Goal: Find specific page/section: Find specific page/section

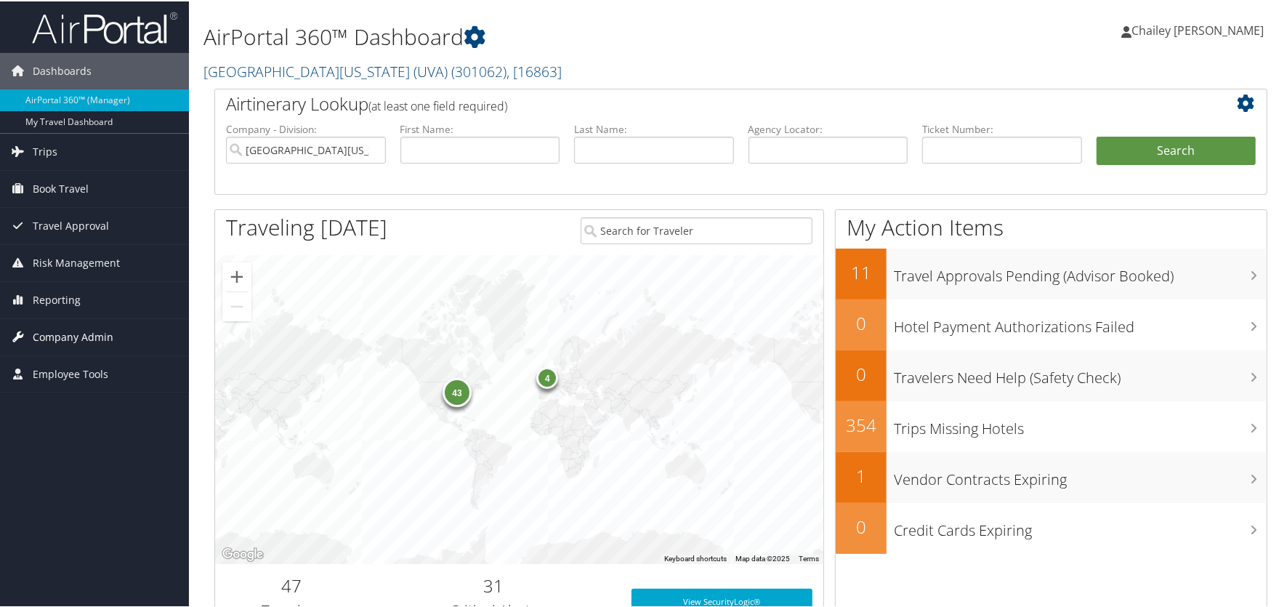
click at [55, 339] on span "Company Admin" at bounding box center [73, 336] width 81 height 36
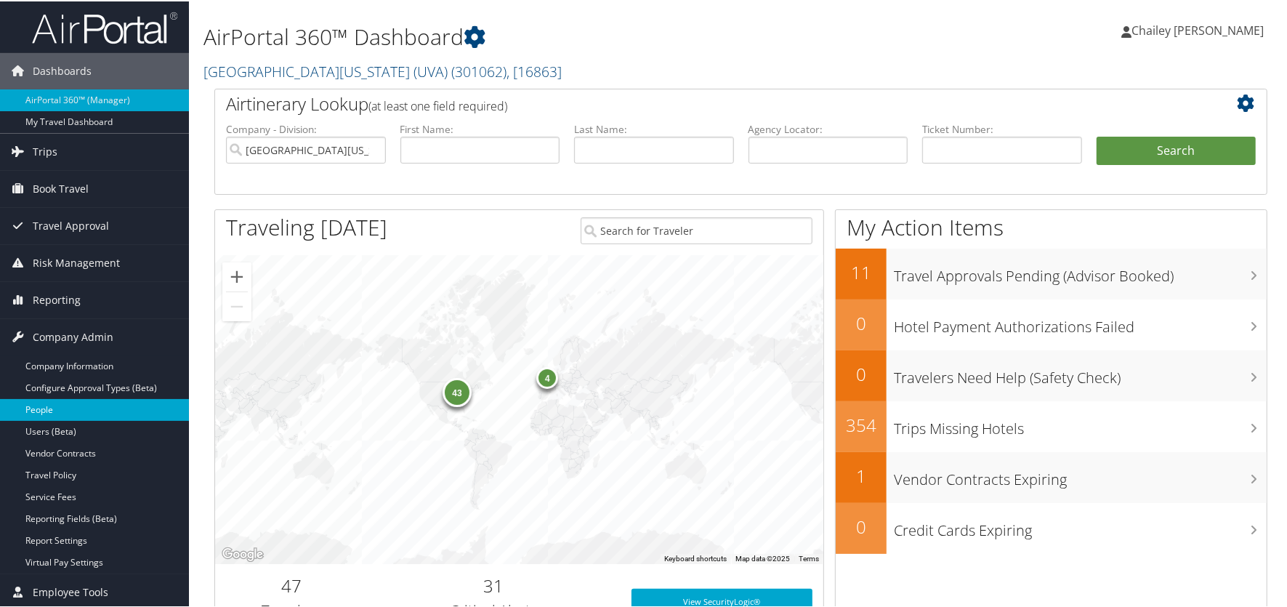
click at [35, 403] on link "People" at bounding box center [94, 408] width 189 height 22
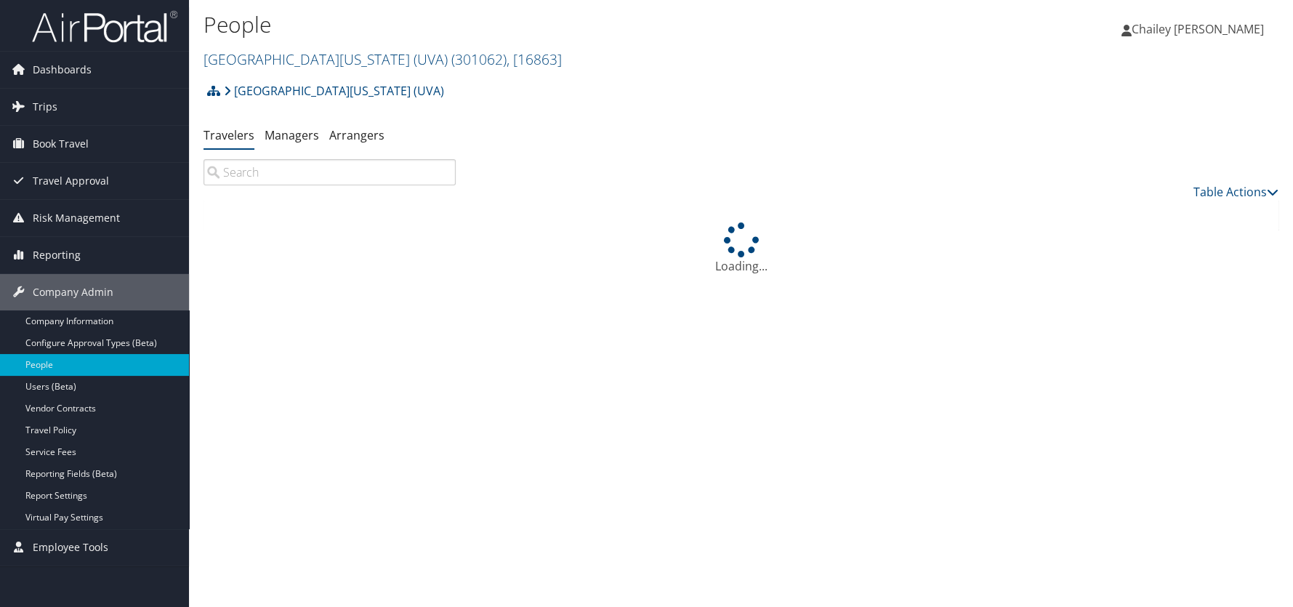
click at [326, 175] on input "search" at bounding box center [329, 172] width 252 height 26
type input "p"
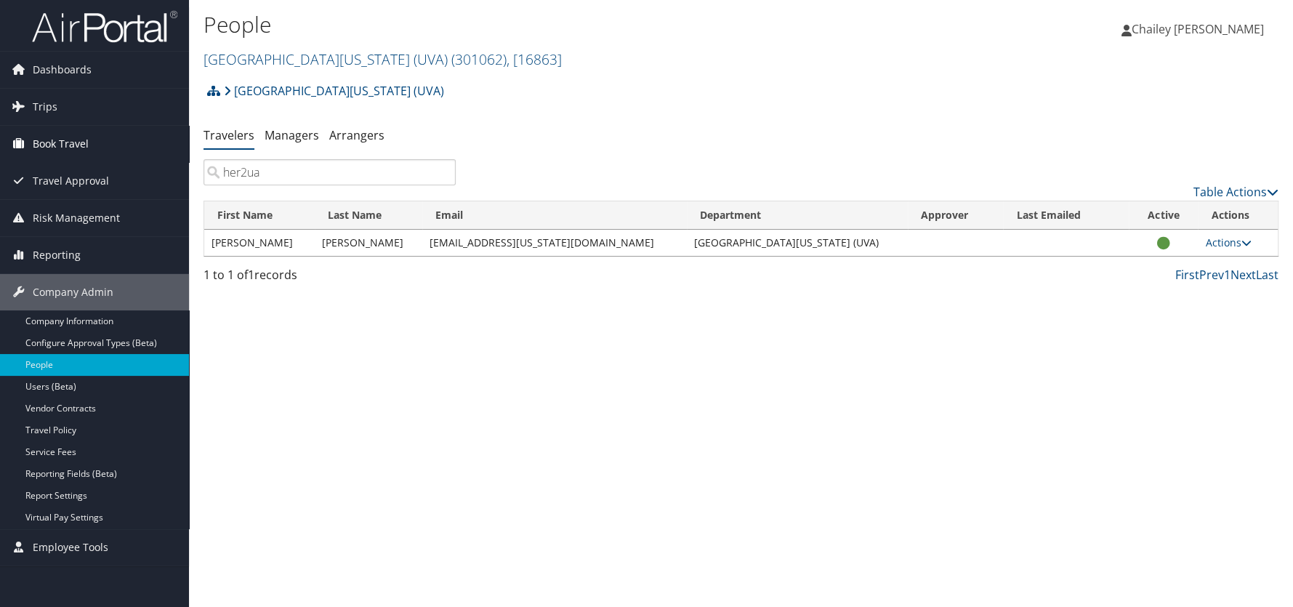
type input "her2ua"
click at [45, 145] on span "Book Travel" at bounding box center [61, 144] width 56 height 36
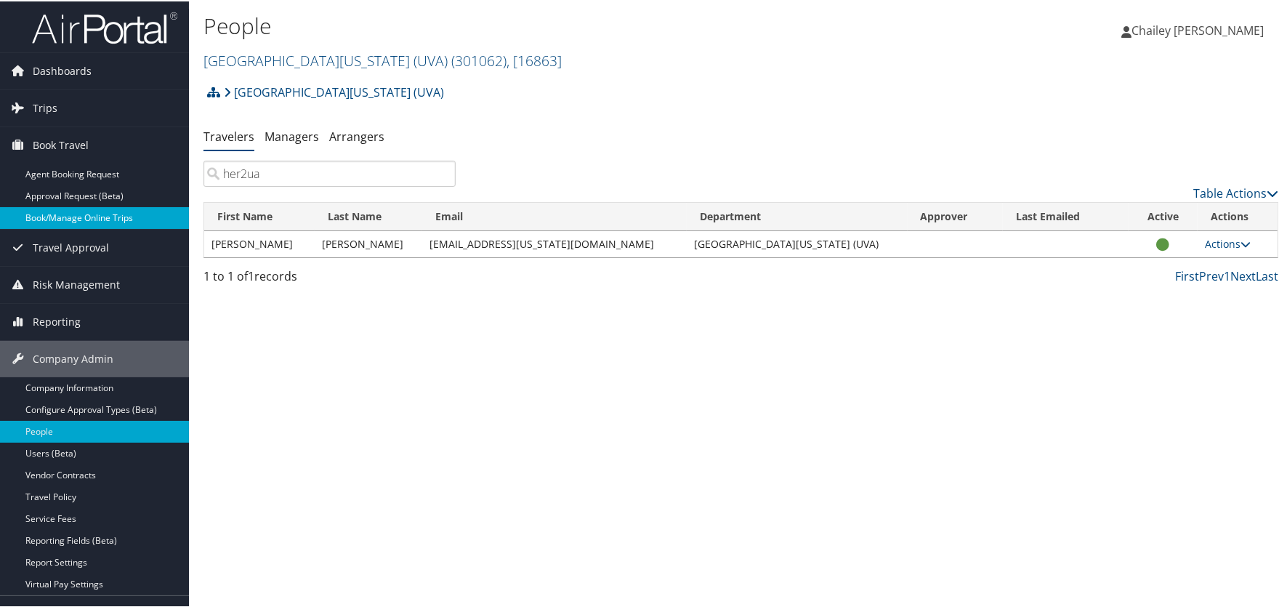
click at [47, 214] on link "Book/Manage Online Trips" at bounding box center [94, 217] width 189 height 22
